Goal: Transaction & Acquisition: Obtain resource

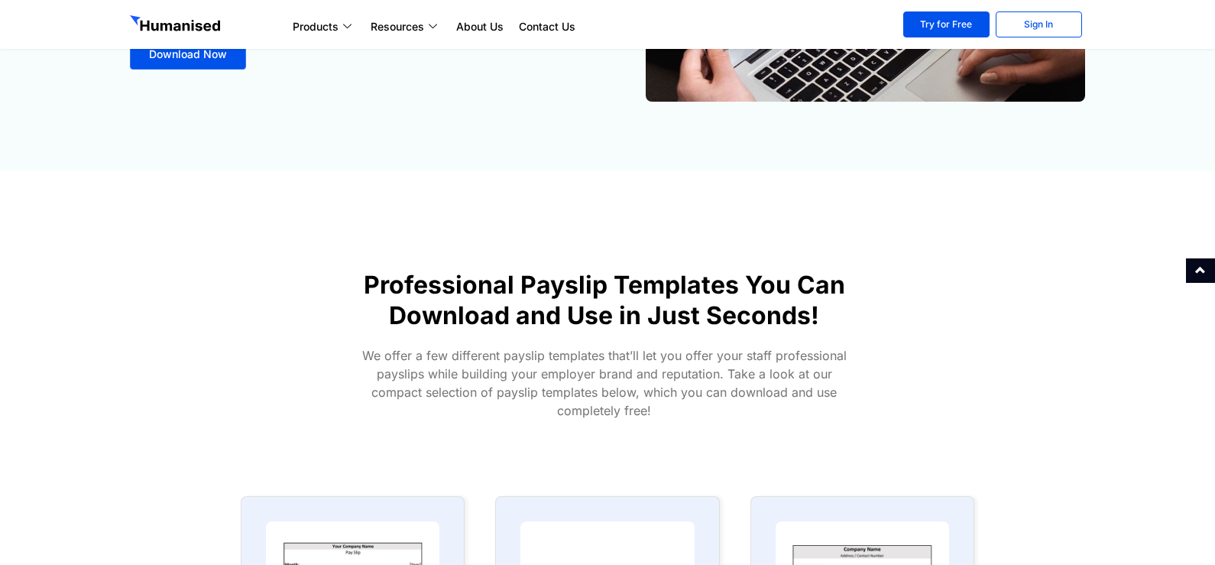
scroll to position [764, 0]
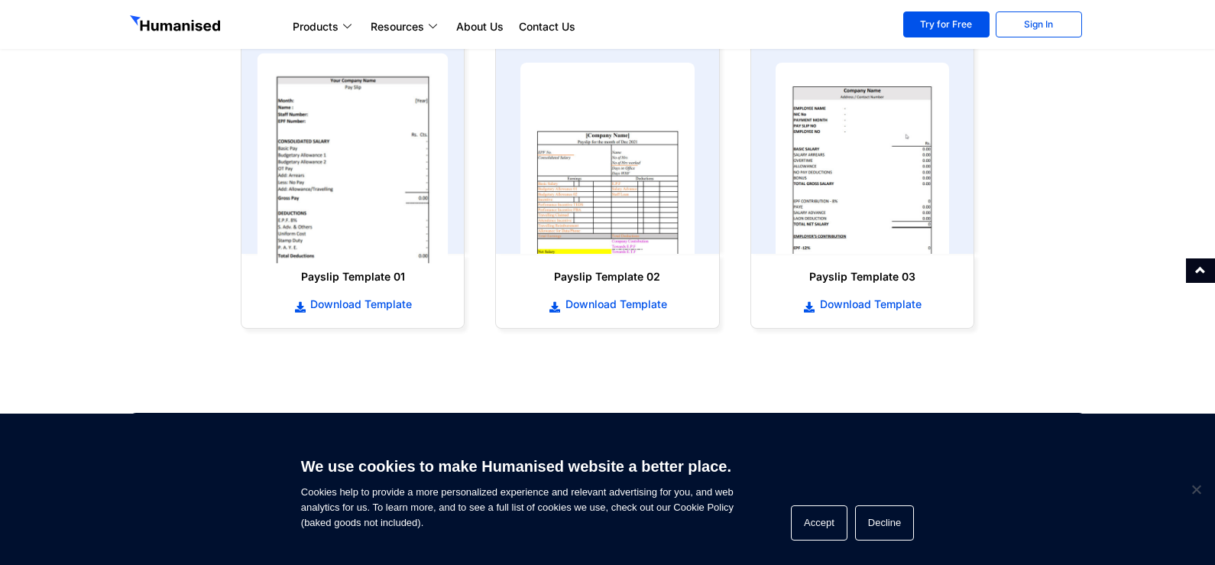
click at [342, 245] on img at bounding box center [353, 158] width 191 height 210
click at [387, 201] on img at bounding box center [353, 158] width 191 height 210
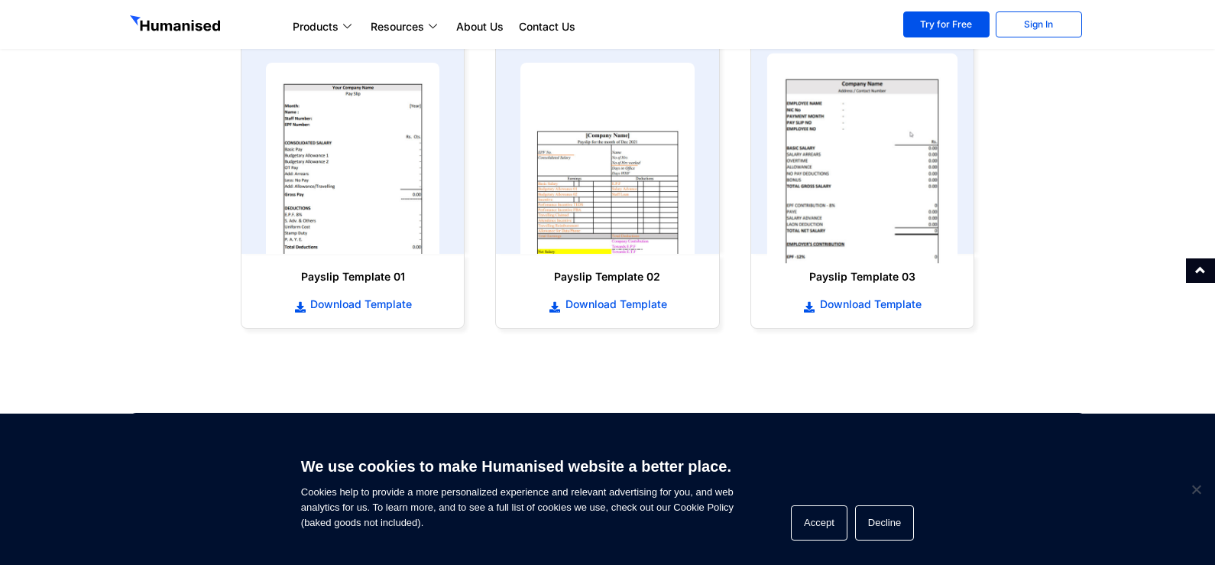
click at [839, 177] on img at bounding box center [862, 158] width 191 height 210
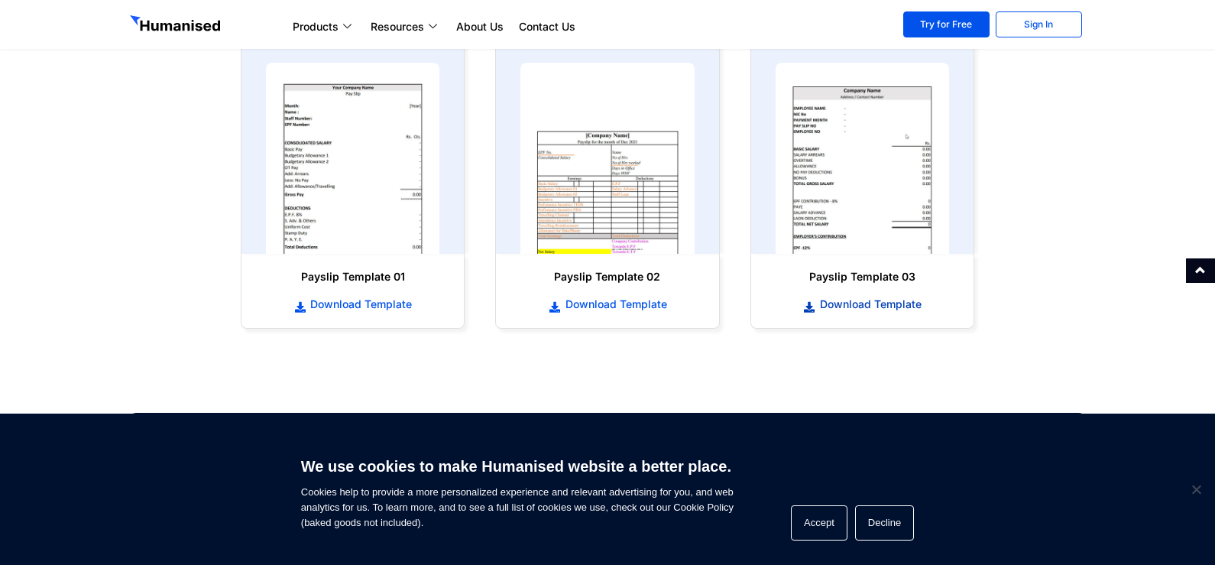
click at [848, 306] on span "Download Template" at bounding box center [868, 304] width 105 height 15
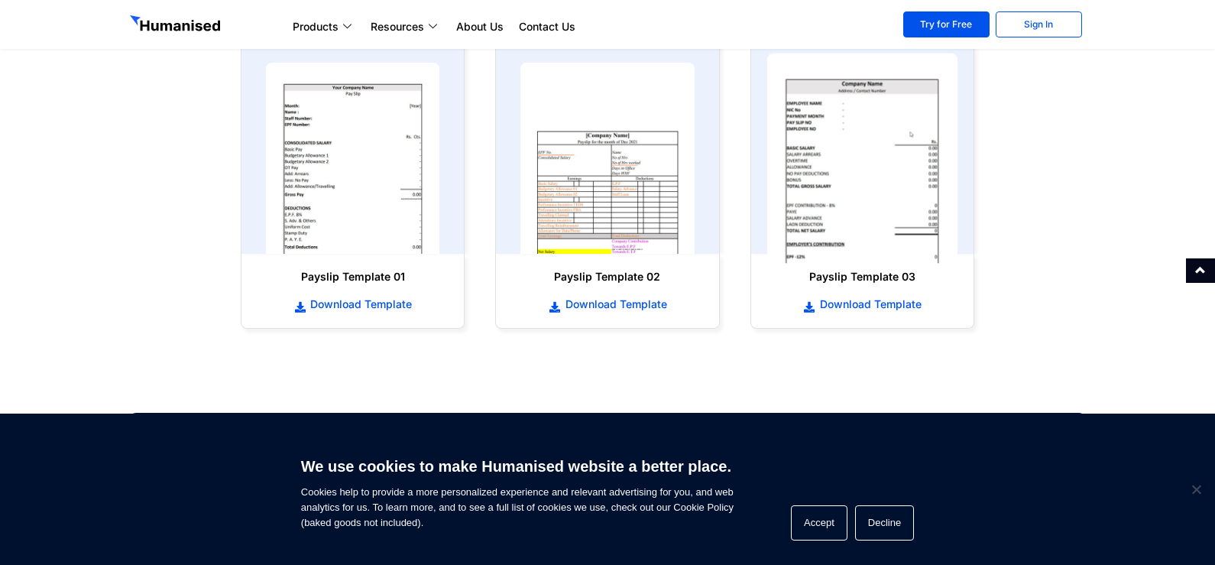
click at [819, 174] on img at bounding box center [862, 158] width 191 height 210
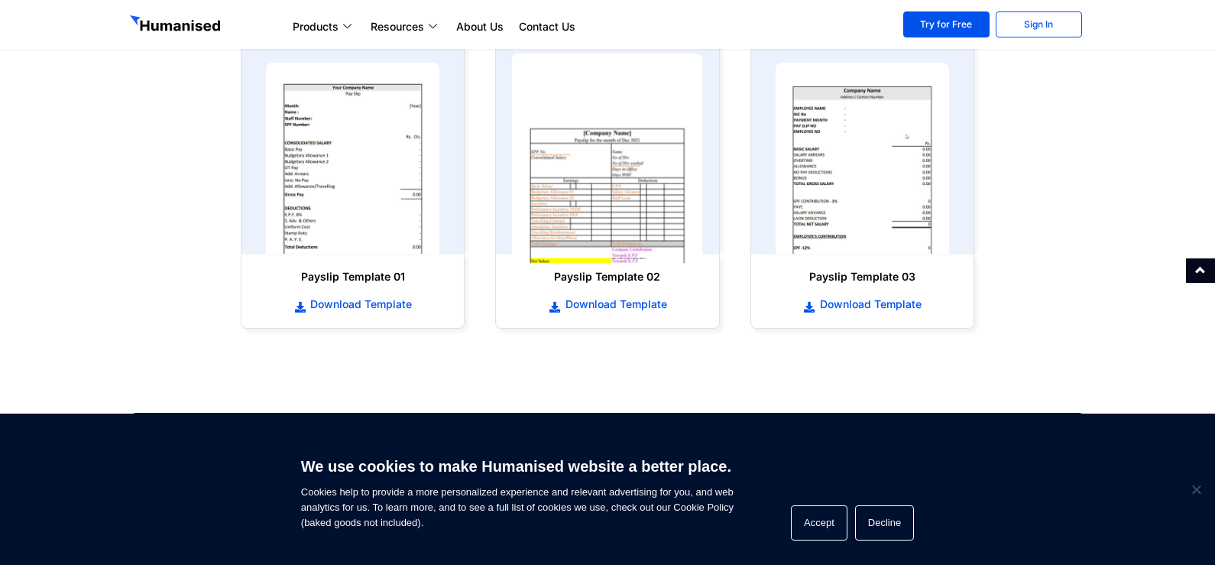
click at [624, 199] on img at bounding box center [607, 158] width 191 height 210
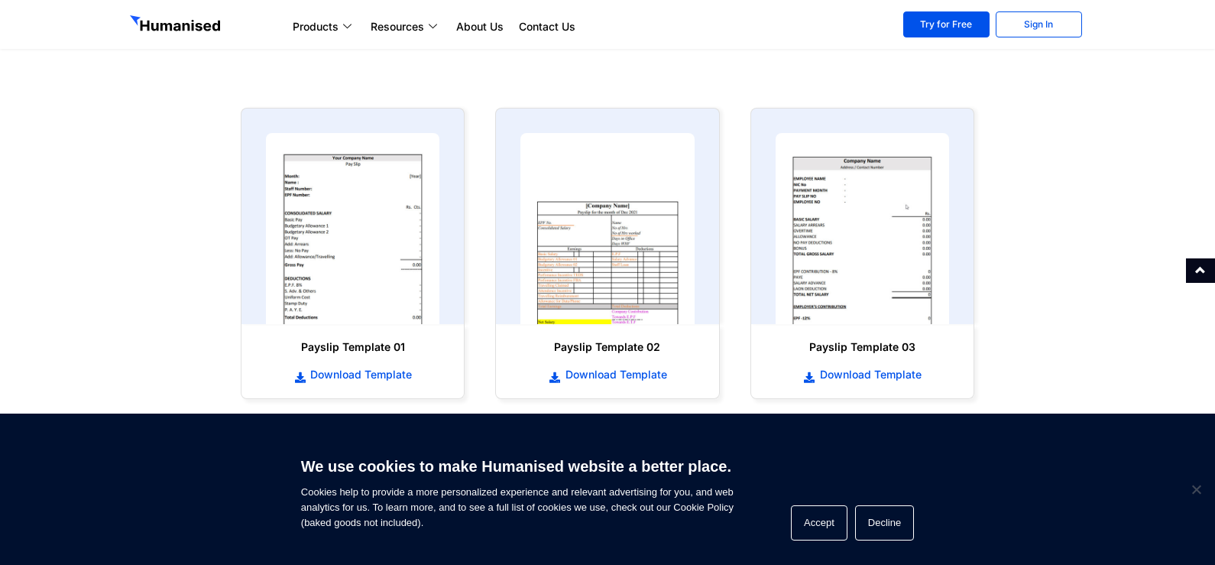
scroll to position [688, 0]
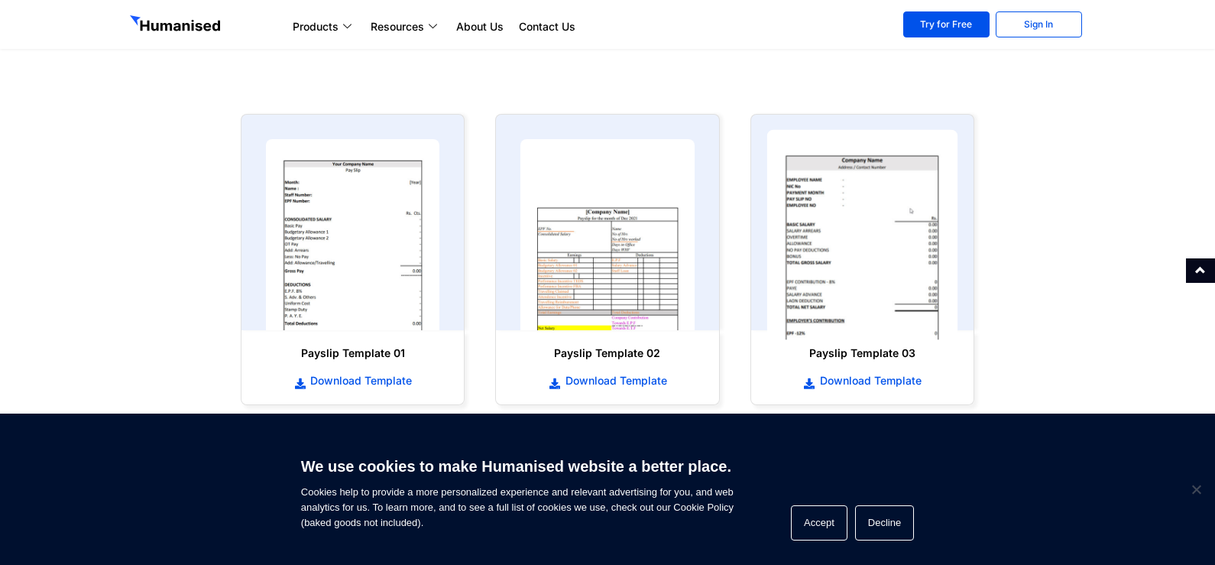
click at [867, 225] on img at bounding box center [862, 235] width 191 height 210
click at [868, 223] on img at bounding box center [862, 235] width 191 height 210
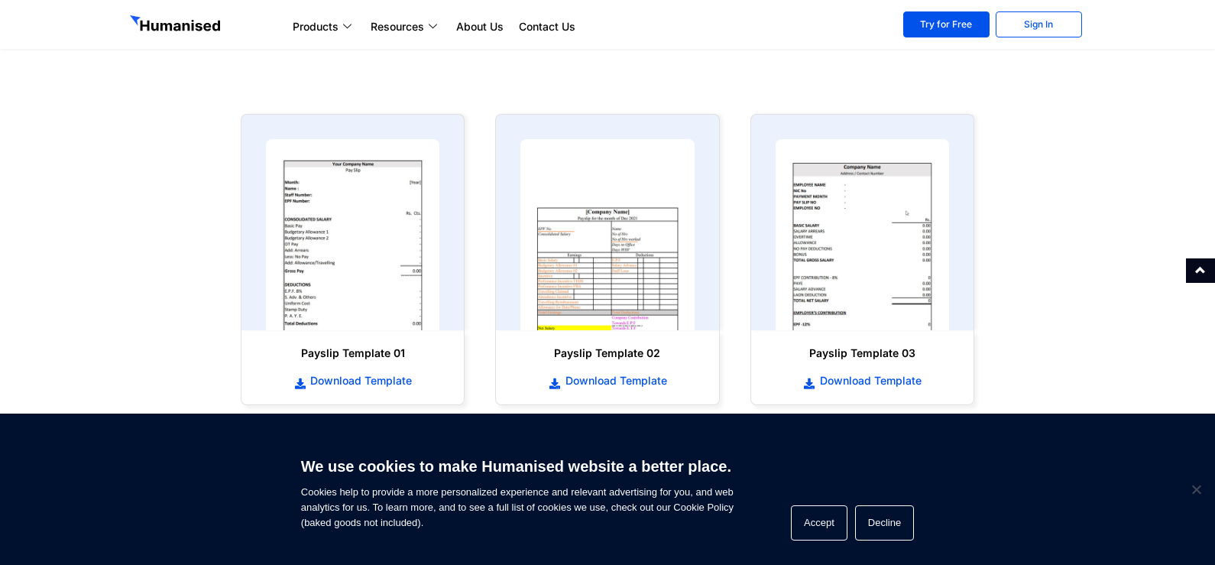
click at [879, 390] on div "Payslip Template 03 Download Template" at bounding box center [862, 367] width 207 height 59
click at [887, 381] on span "Download Template" at bounding box center [868, 380] width 105 height 15
click at [374, 376] on span "Download Template" at bounding box center [358, 380] width 105 height 15
